Goal: Information Seeking & Learning: Learn about a topic

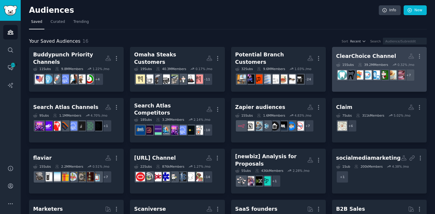
click at [381, 51] on h2 "ClearChoice Channel More" at bounding box center [379, 56] width 86 height 10
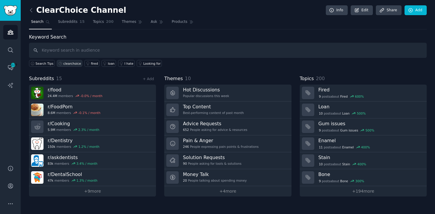
click at [65, 63] on div "clearchoice" at bounding box center [72, 63] width 18 height 4
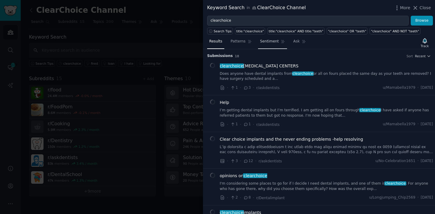
click at [268, 41] on span "Sentiment" at bounding box center [269, 41] width 19 height 5
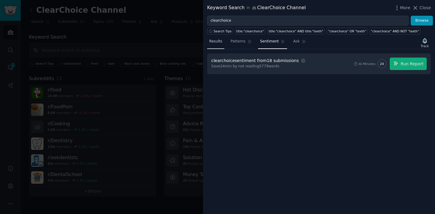
click at [222, 47] on link "Results" at bounding box center [215, 43] width 17 height 12
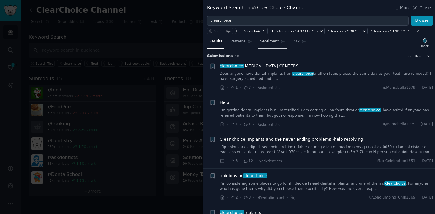
click at [264, 40] on span "Sentiment" at bounding box center [269, 41] width 19 height 5
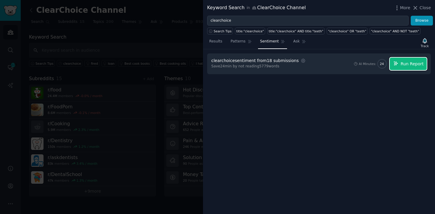
click at [400, 64] on button "Run Report" at bounding box center [408, 63] width 37 height 12
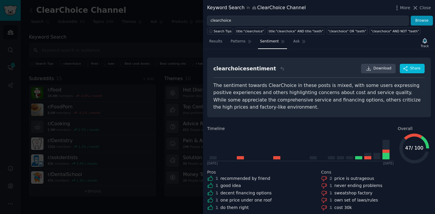
click at [318, 113] on div "clearchoice sentiment Download Share The sentiment towards ClearChoice in these…" at bounding box center [319, 87] width 224 height 60
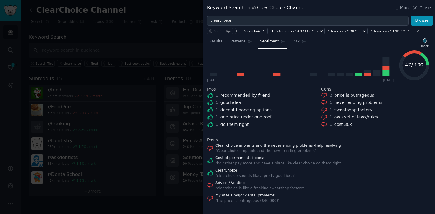
scroll to position [87, 0]
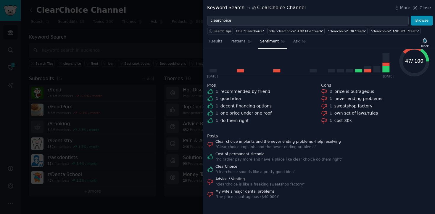
click at [233, 189] on link "My wife’s major dental problems" at bounding box center [248, 191] width 64 height 5
click at [226, 152] on link "Cost of permanent zirconia" at bounding box center [279, 153] width 127 height 5
click at [235, 178] on link "Advice / Venting" at bounding box center [260, 178] width 89 height 5
click at [318, 143] on link "Clear choice implants and the never ending problems -help resolving" at bounding box center [279, 141] width 126 height 5
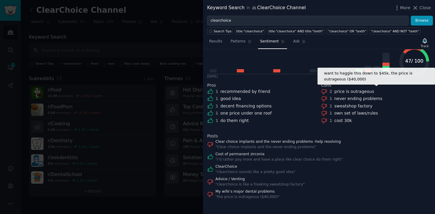
click at [331, 91] on div "2" at bounding box center [331, 91] width 3 height 6
